Goal: Complete application form

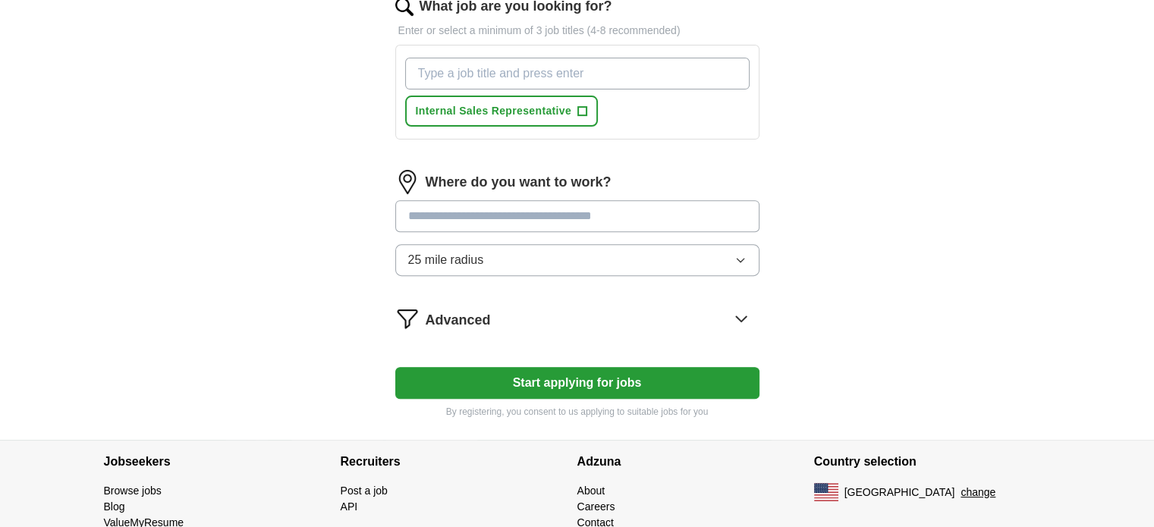
scroll to position [607, 0]
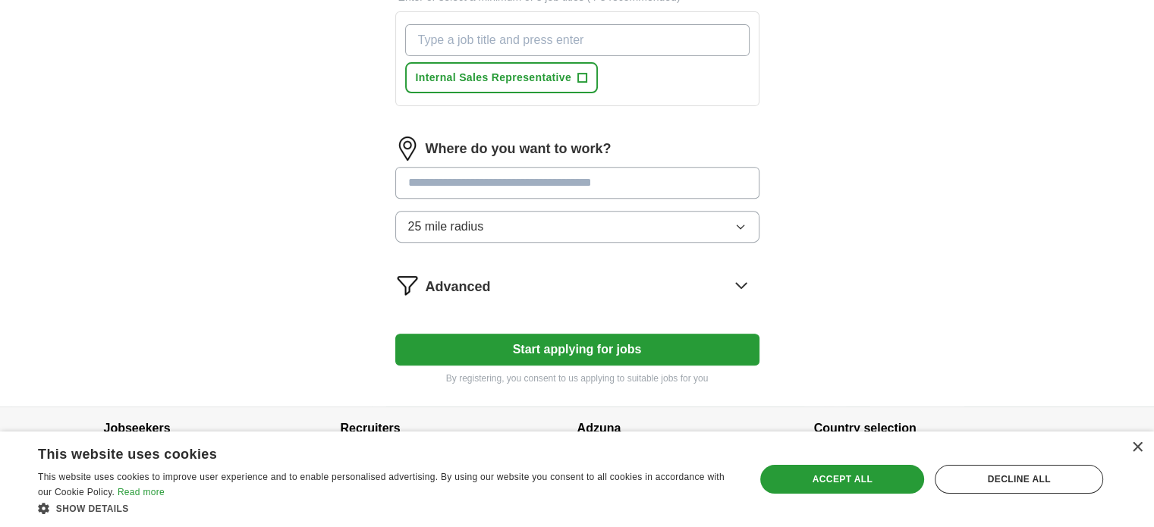
click at [579, 344] on button "Start applying for jobs" at bounding box center [577, 350] width 364 height 32
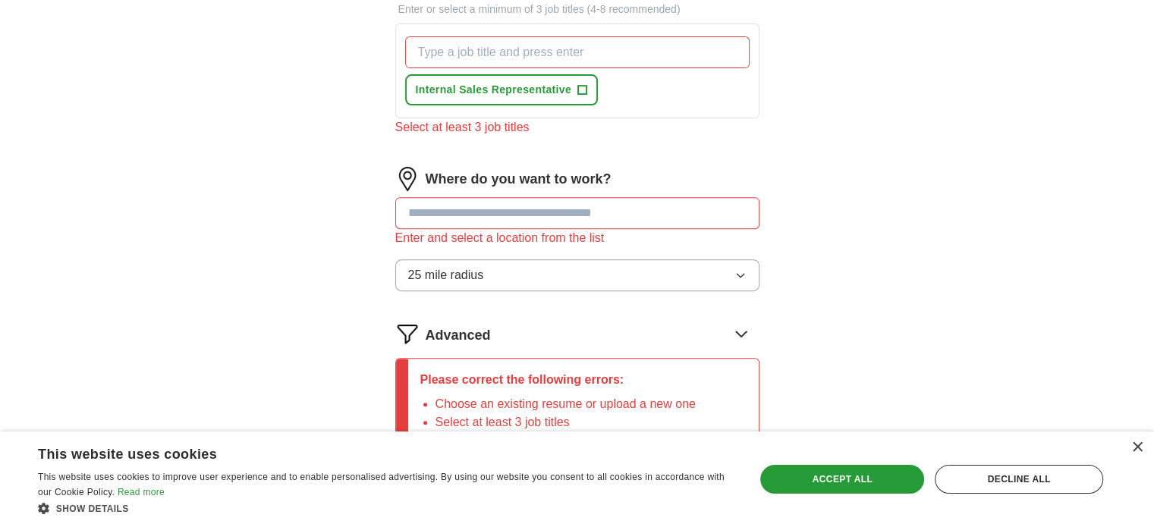
scroll to position [549, 0]
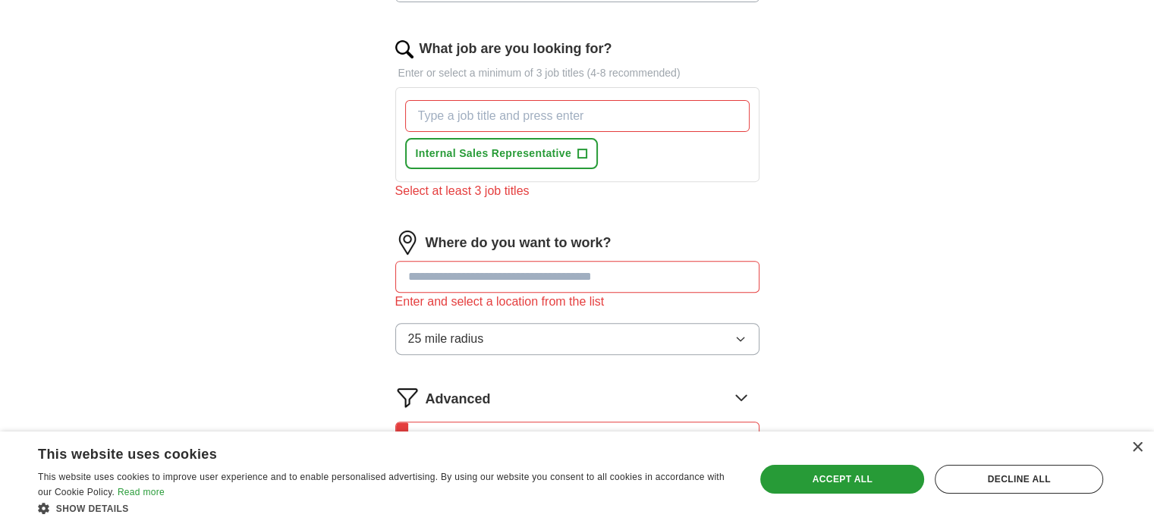
click at [535, 272] on input "text" at bounding box center [577, 277] width 364 height 32
type input "*****"
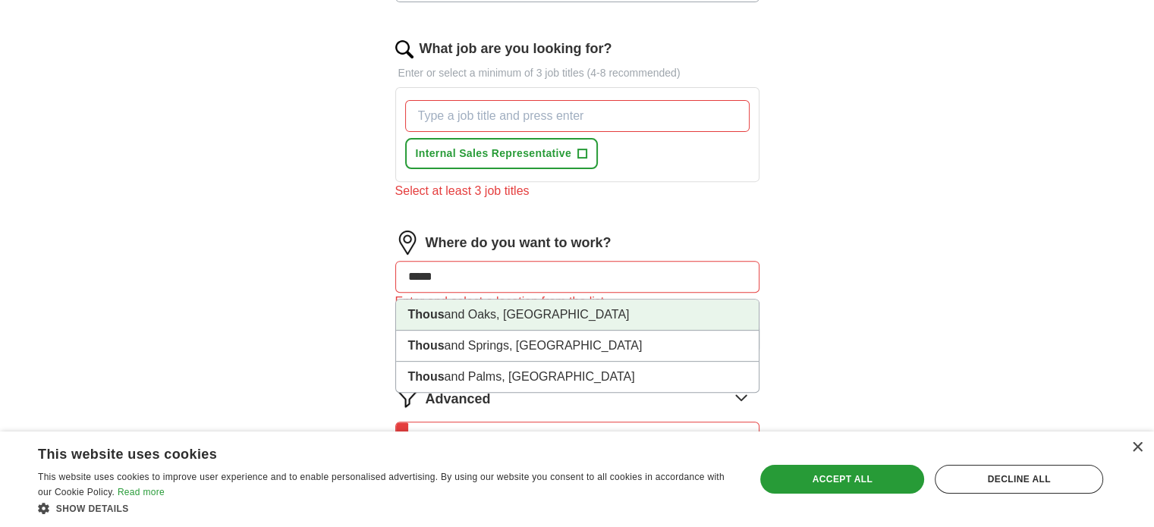
click at [494, 312] on li "Thous and Oaks, [GEOGRAPHIC_DATA]" at bounding box center [577, 315] width 363 height 31
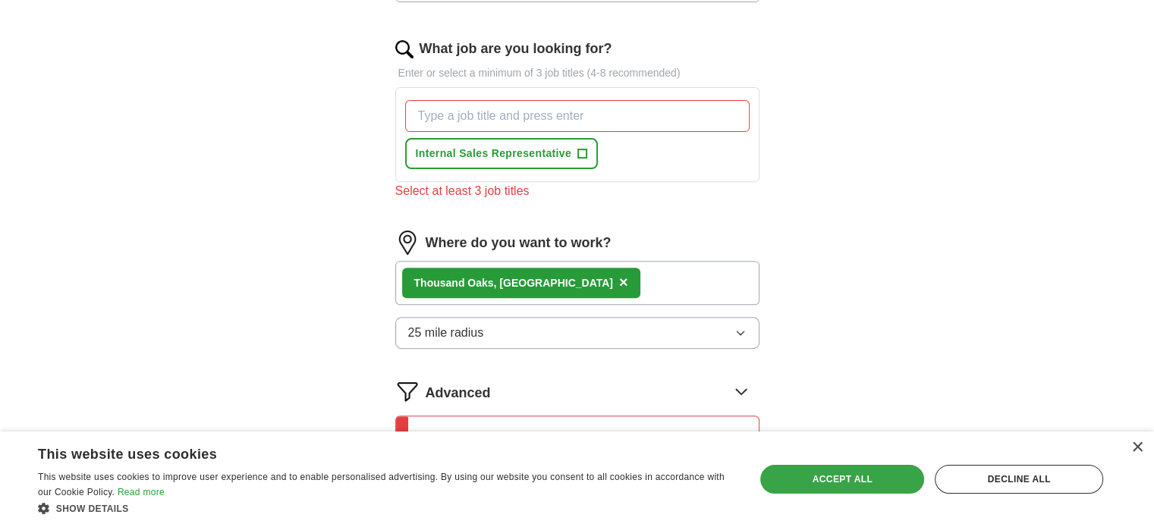
click at [837, 474] on div "Accept all" at bounding box center [842, 479] width 164 height 29
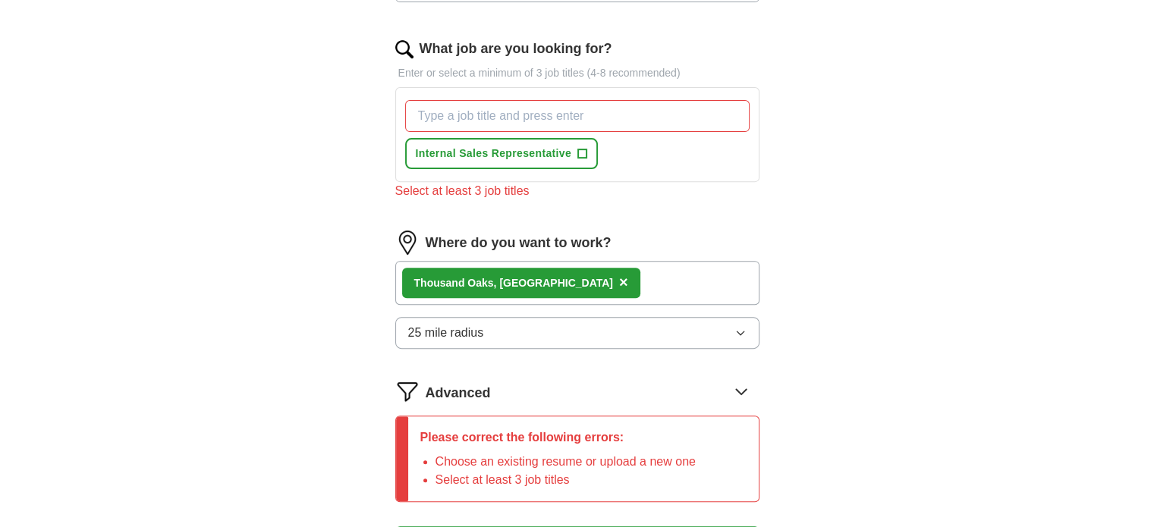
click at [442, 109] on input "What job are you looking for?" at bounding box center [577, 116] width 344 height 32
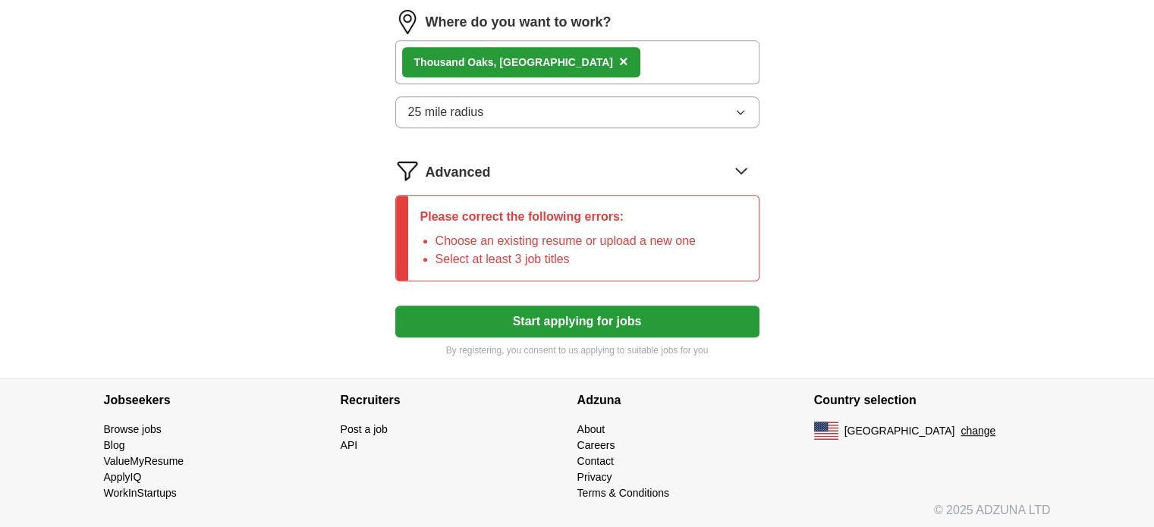
type input "Sales"
click at [541, 318] on button "Start applying for jobs" at bounding box center [577, 322] width 364 height 32
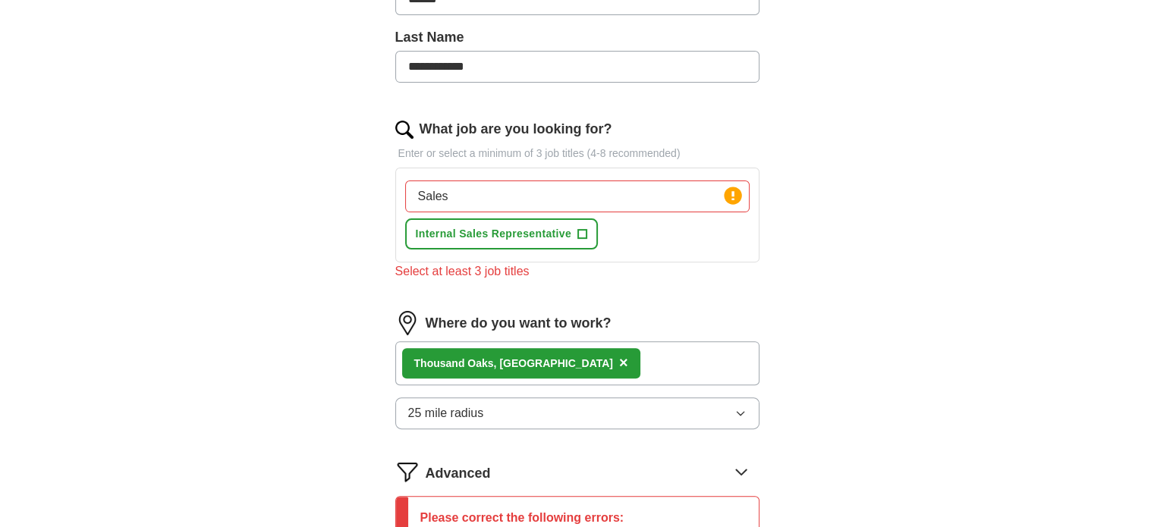
scroll to position [466, 0]
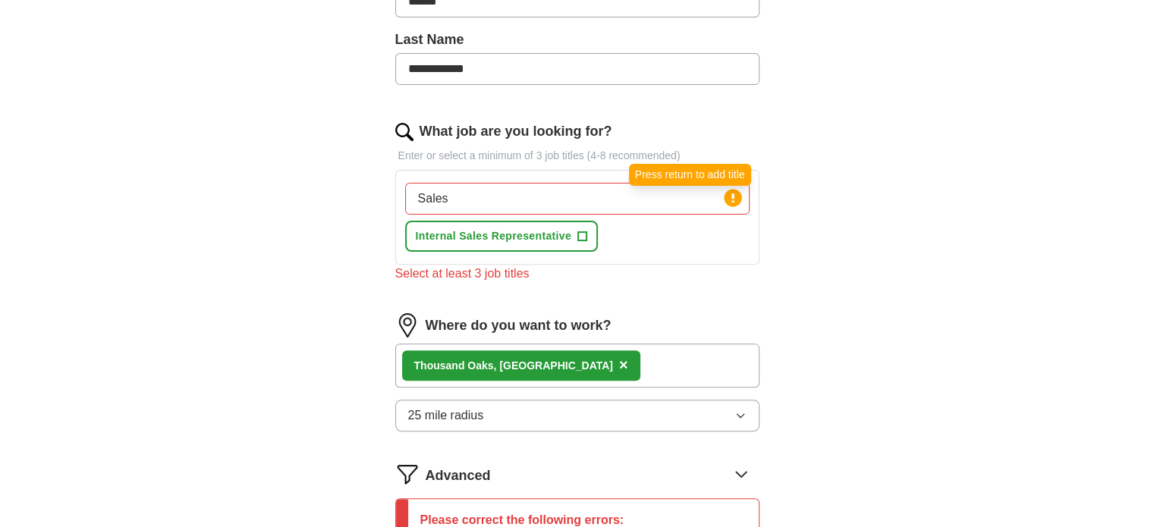
click at [730, 196] on circle at bounding box center [732, 197] width 17 height 17
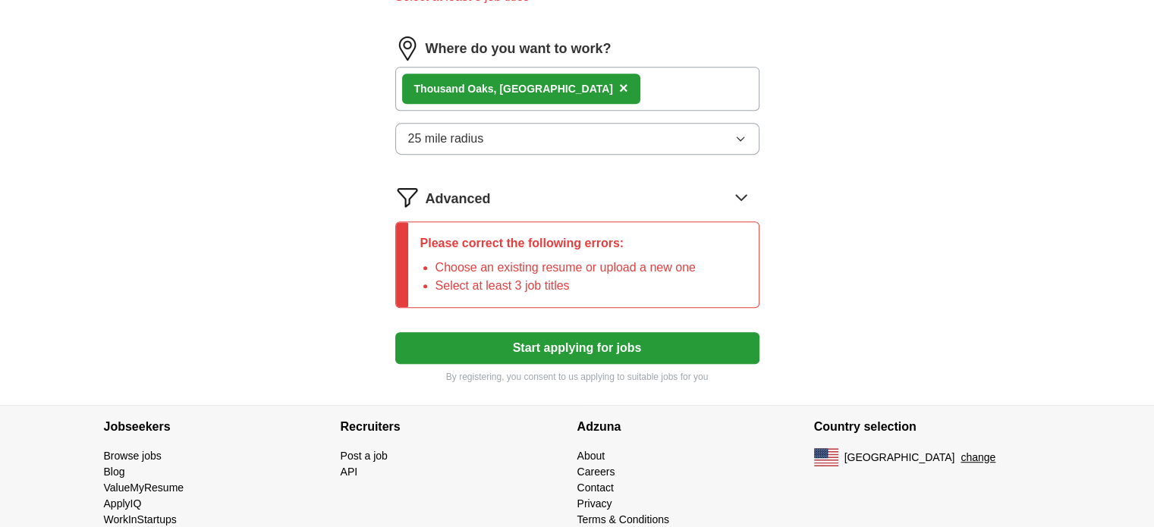
scroll to position [770, 0]
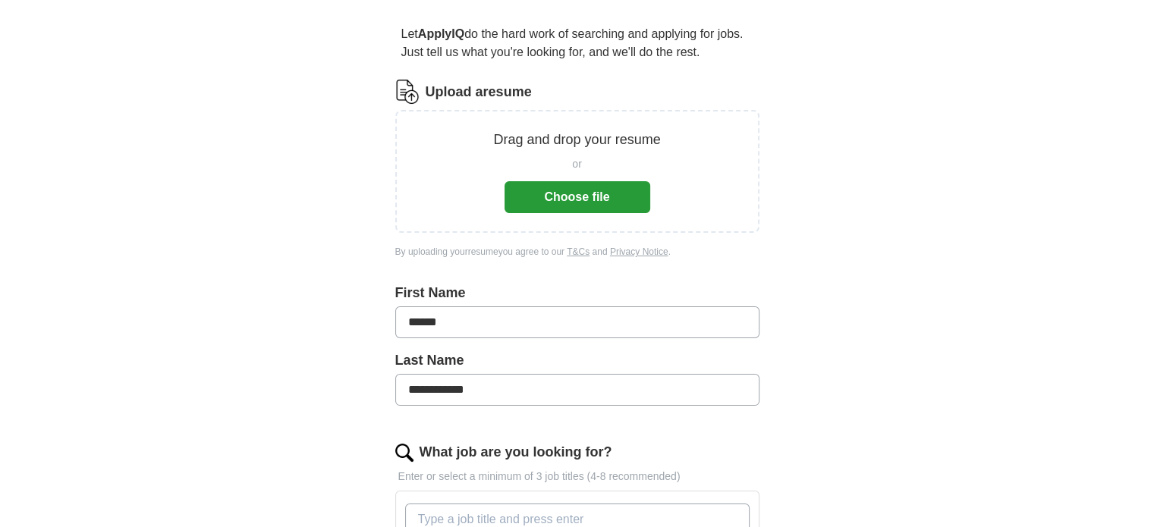
scroll to position [152, 0]
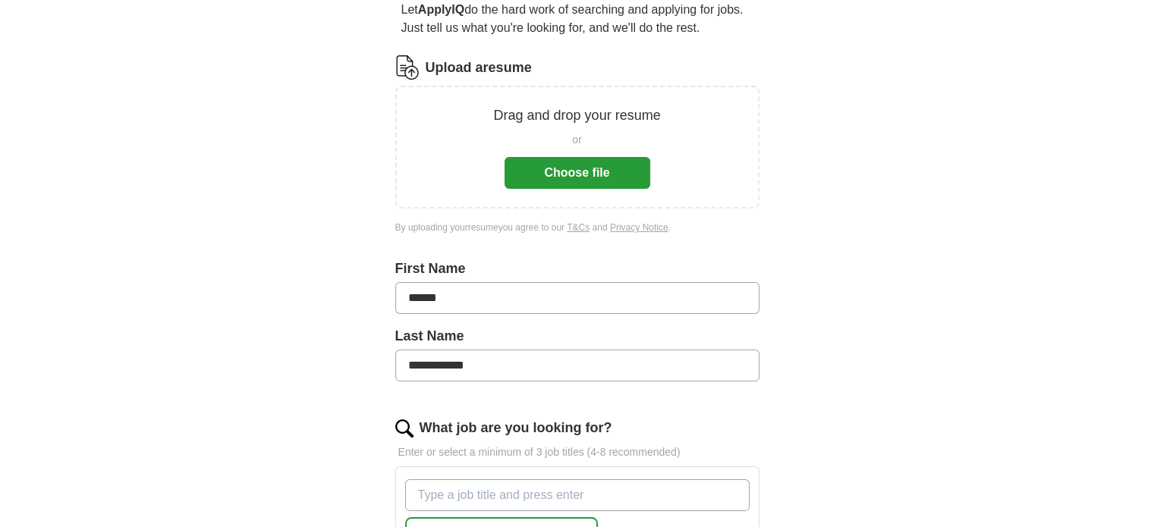
click at [570, 174] on button "Choose file" at bounding box center [577, 173] width 146 height 32
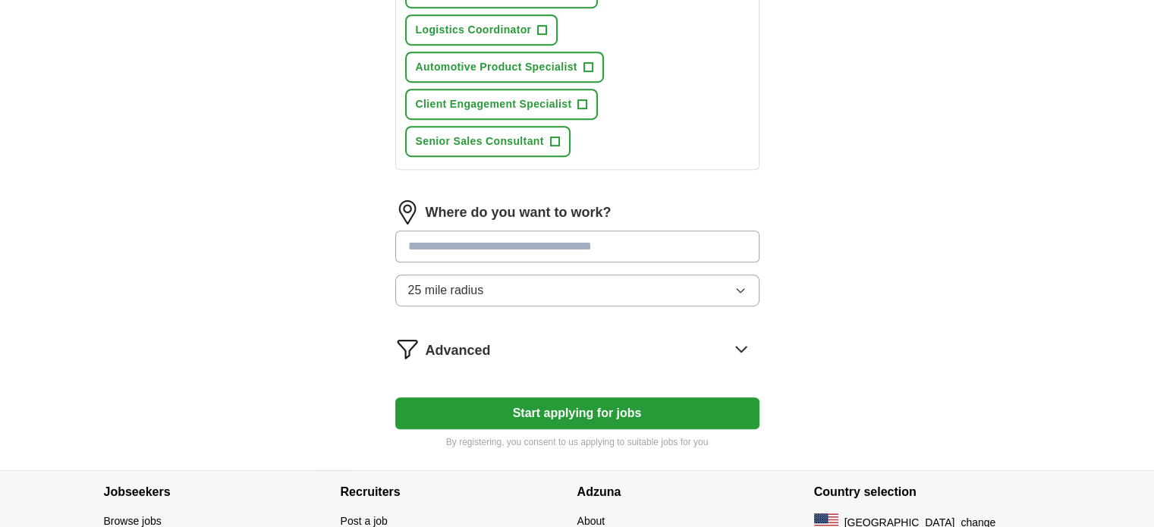
scroll to position [834, 0]
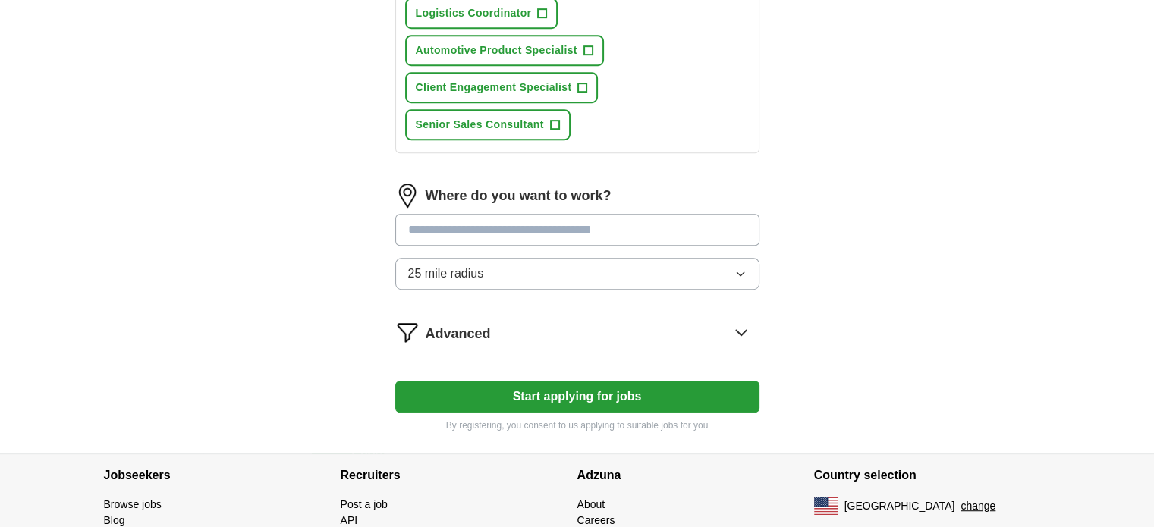
click at [501, 221] on input "text" at bounding box center [577, 230] width 364 height 32
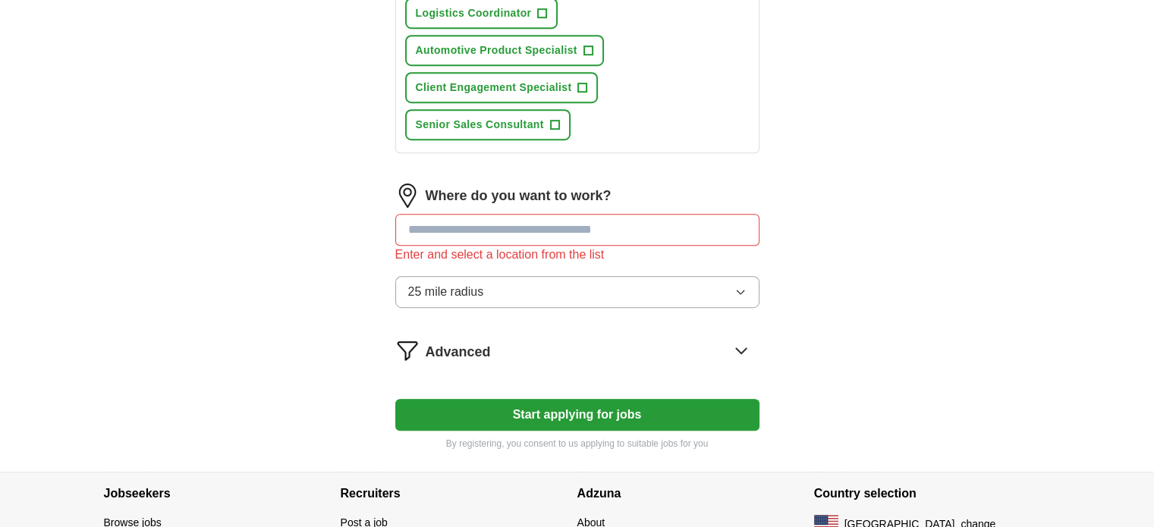
click at [587, 399] on button "Start applying for jobs" at bounding box center [577, 415] width 364 height 32
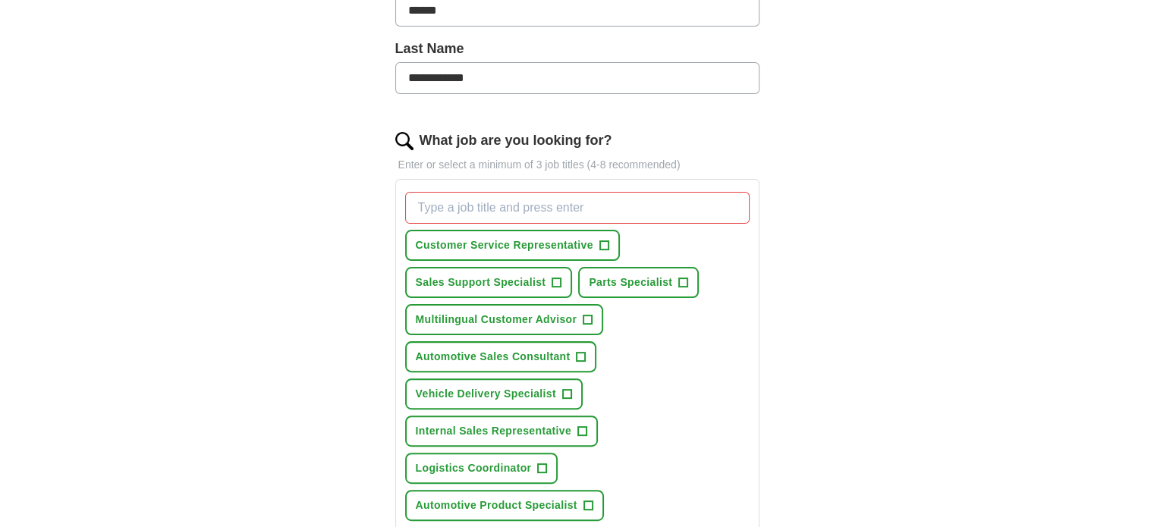
scroll to position [455, 0]
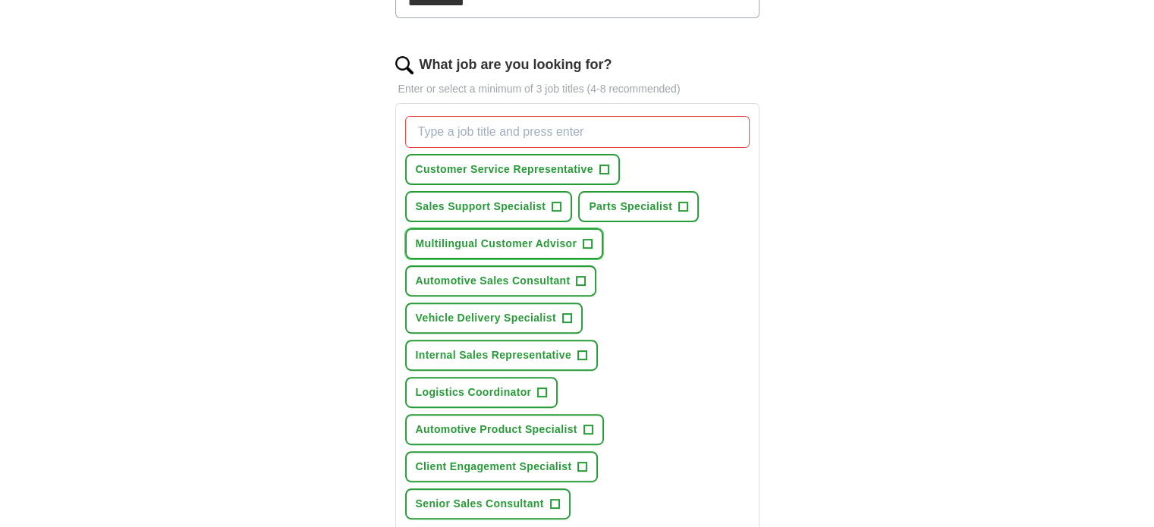
click at [588, 242] on span "+" at bounding box center [587, 244] width 9 height 12
click at [580, 275] on span "+" at bounding box center [580, 281] width 9 height 12
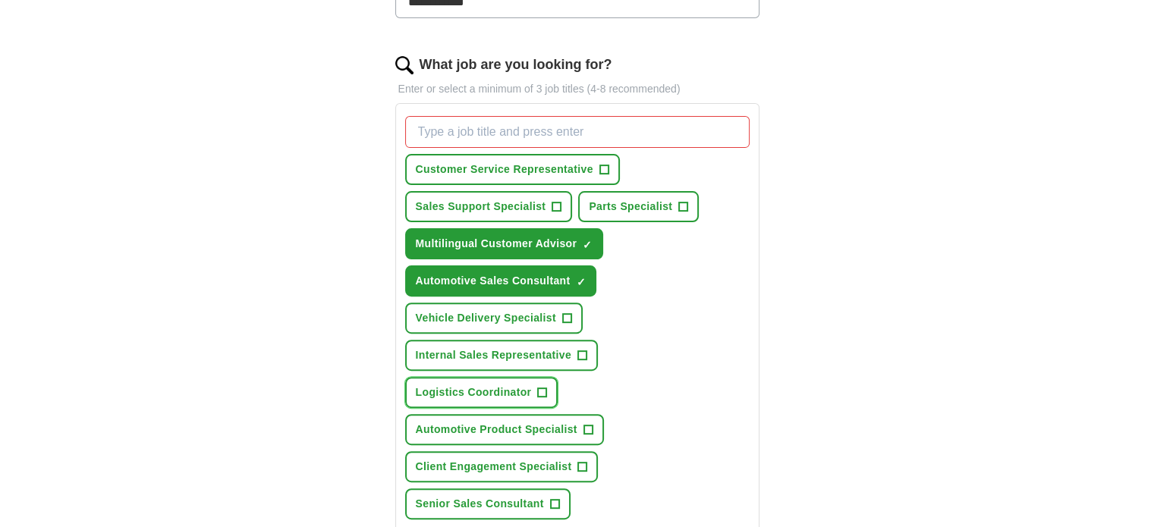
click at [542, 388] on span "+" at bounding box center [542, 393] width 9 height 12
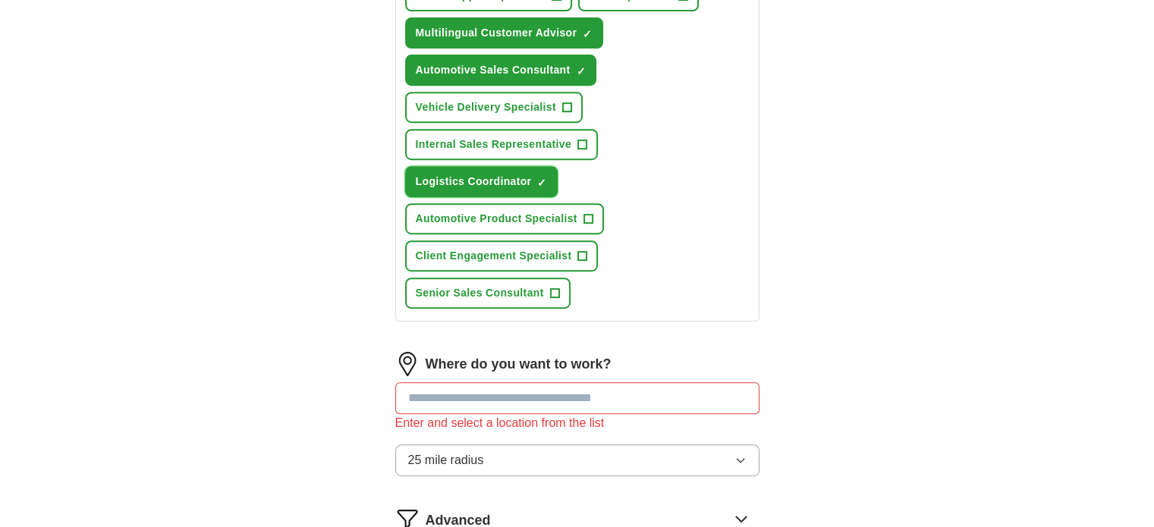
scroll to position [683, 0]
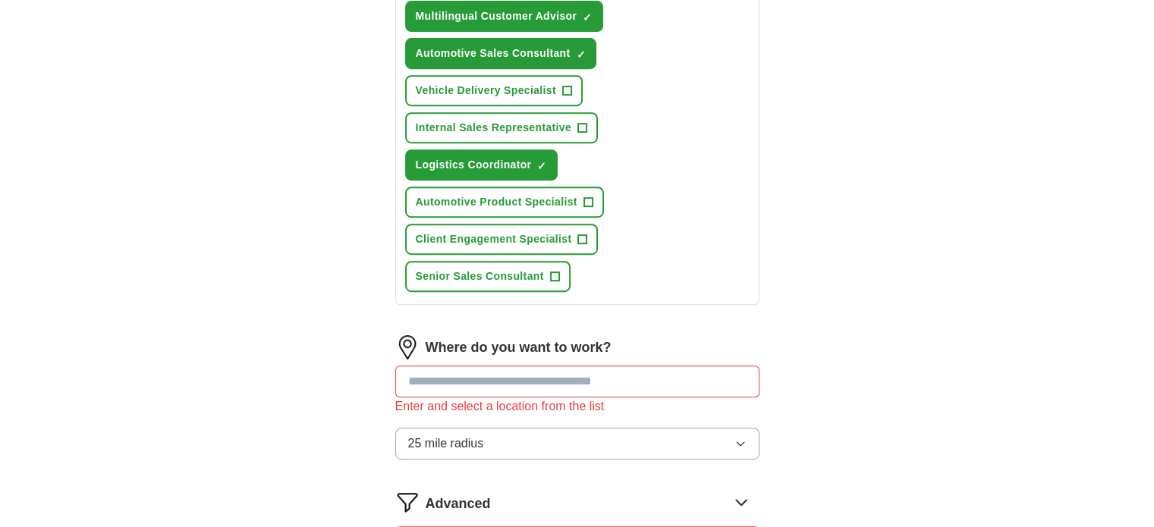
click at [552, 366] on input "text" at bounding box center [577, 382] width 364 height 32
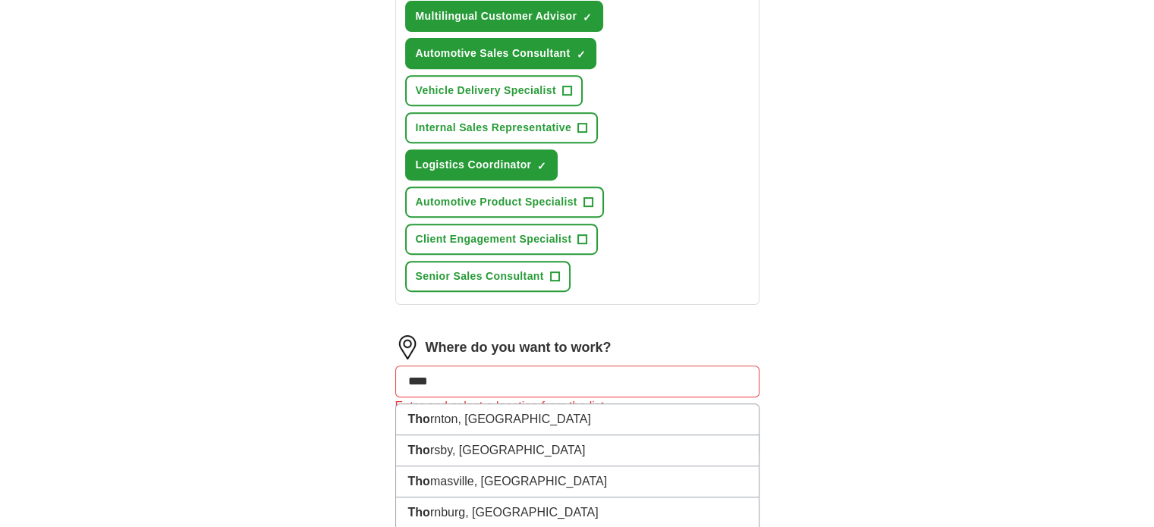
type input "*****"
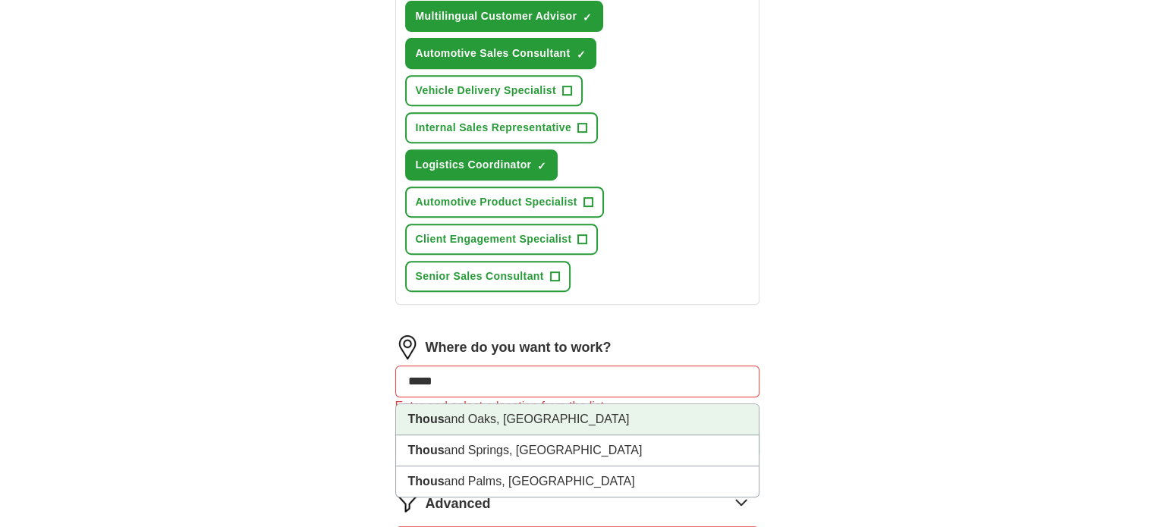
click at [491, 409] on li "Thous and Oaks, [GEOGRAPHIC_DATA]" at bounding box center [577, 419] width 363 height 31
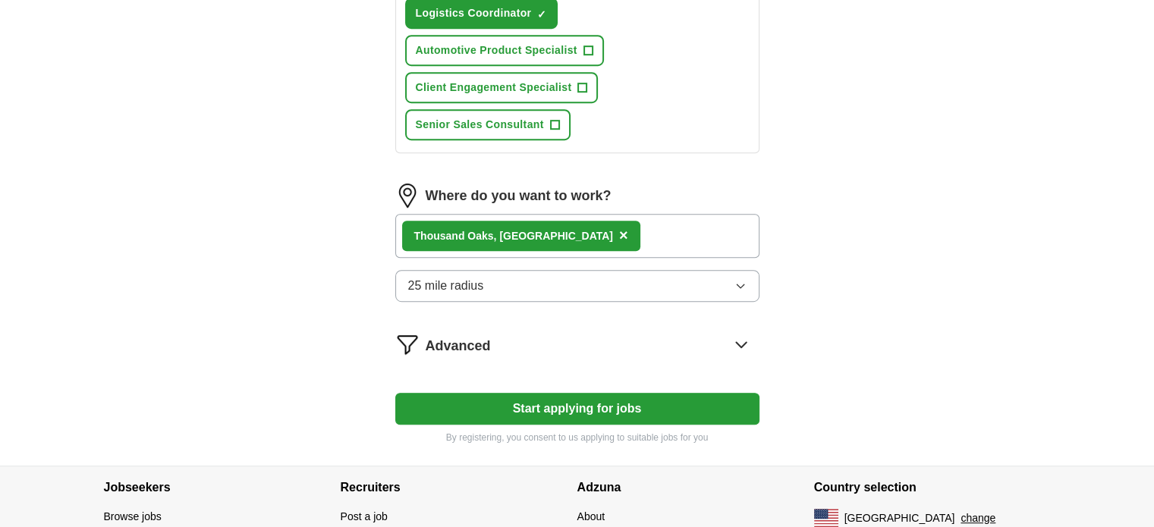
click at [540, 399] on button "Start applying for jobs" at bounding box center [577, 409] width 364 height 32
select select "**"
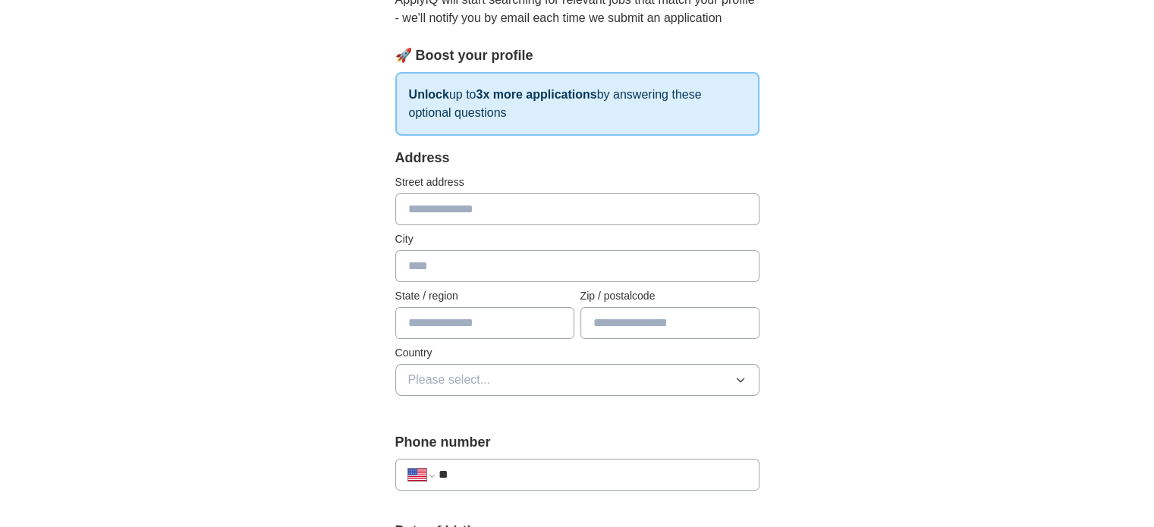
scroll to position [228, 0]
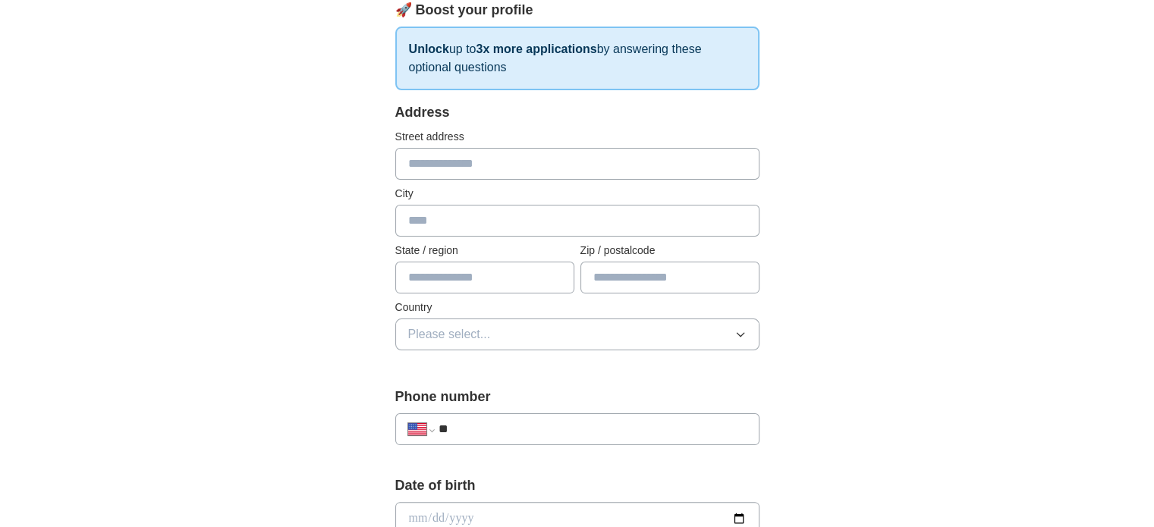
click at [490, 151] on input "text" at bounding box center [577, 164] width 364 height 32
type input "**********"
type input "**"
type input "*****"
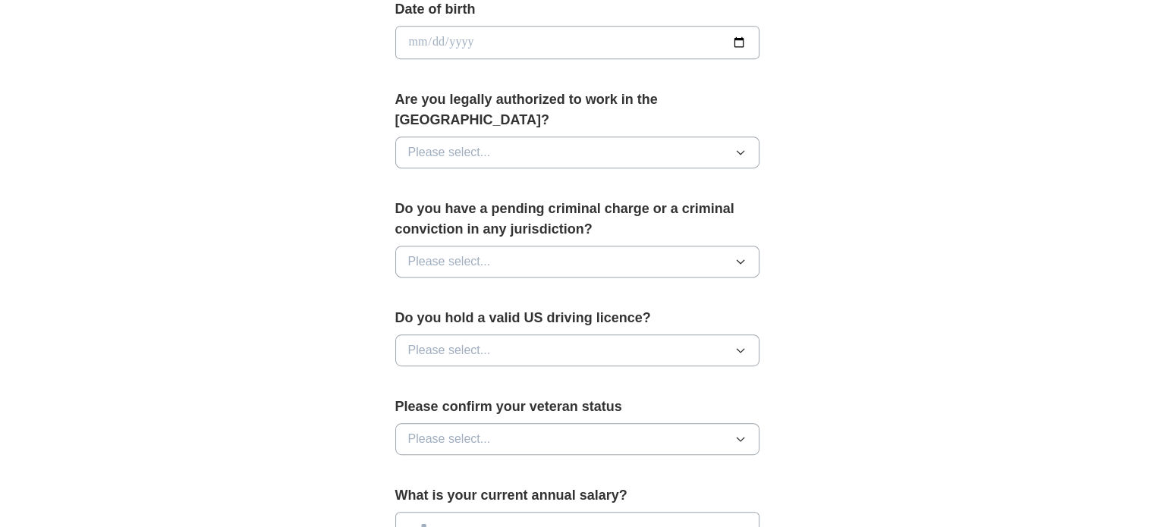
scroll to position [910, 0]
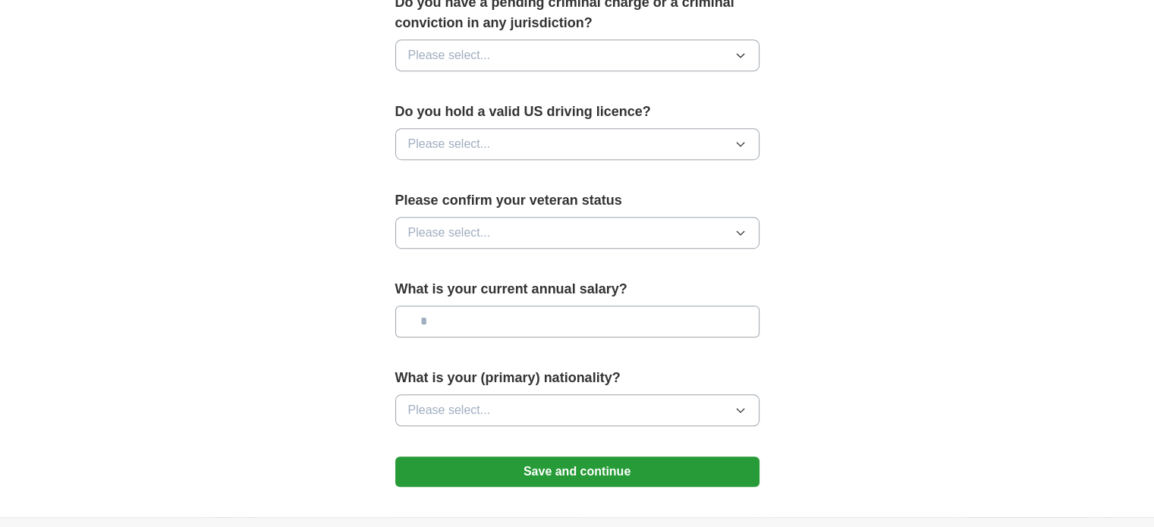
click at [546, 457] on button "Save and continue" at bounding box center [577, 472] width 364 height 30
